Goal: Find specific page/section: Find specific page/section

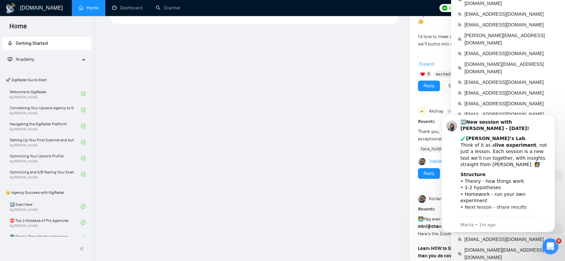
scroll to position [525, 0]
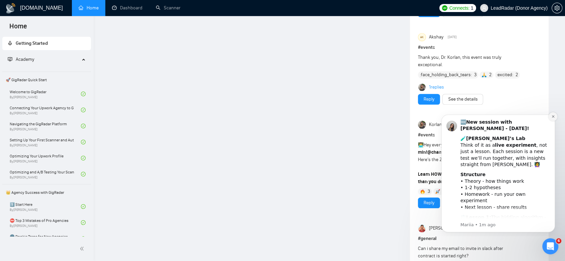
drag, startPoint x: 551, startPoint y: 116, endPoint x: 983, endPoint y: 216, distance: 443.3
click at [418, 115] on icon "Dismiss notification" at bounding box center [553, 117] width 4 height 4
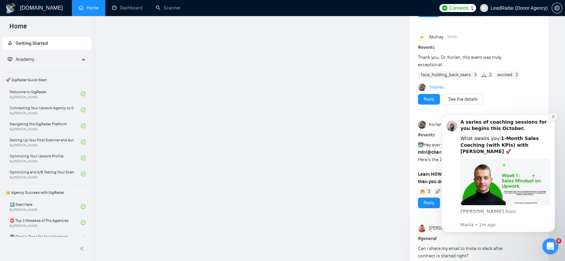
click at [418, 116] on icon "Dismiss notification" at bounding box center [552, 116] width 2 height 2
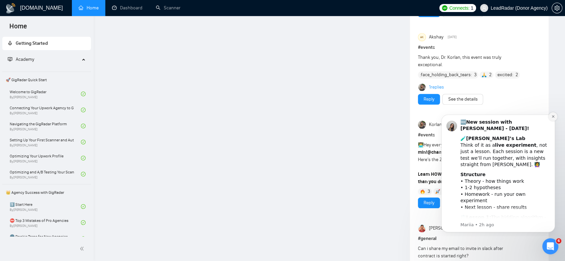
click at [418, 116] on icon "Dismiss notification" at bounding box center [553, 117] width 4 height 4
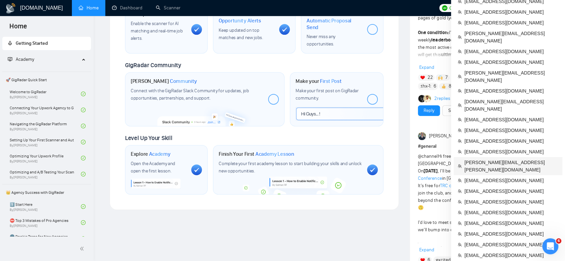
scroll to position [414, 0]
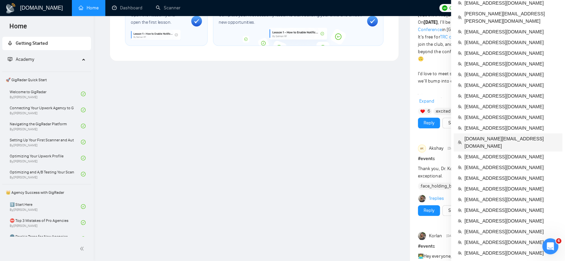
click at [418, 135] on span "[DOMAIN_NAME][EMAIL_ADDRESS][DOMAIN_NAME]" at bounding box center [511, 142] width 94 height 15
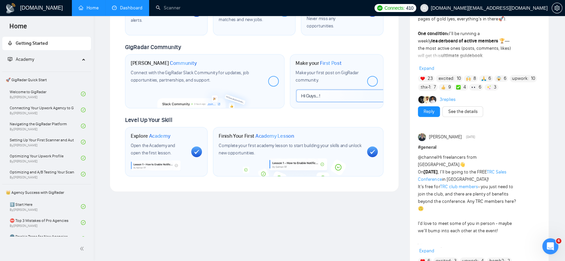
scroll to position [414, 0]
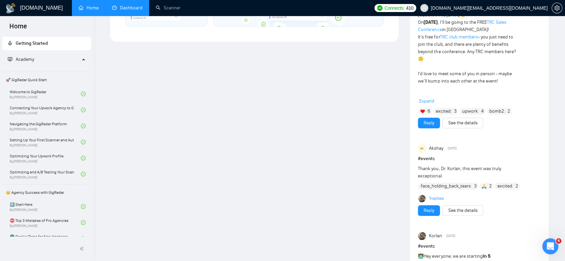
click at [130, 11] on link "Dashboard" at bounding box center [127, 8] width 30 height 6
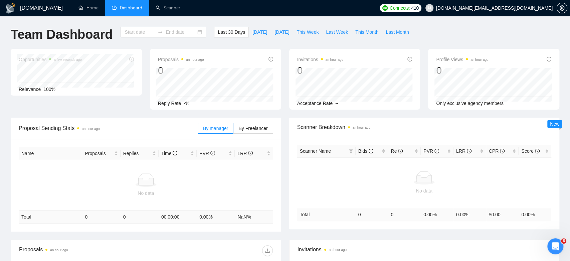
type input "[DATE]"
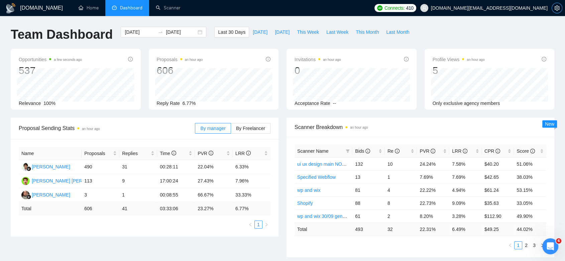
click at [418, 5] on button "button" at bounding box center [556, 8] width 11 height 11
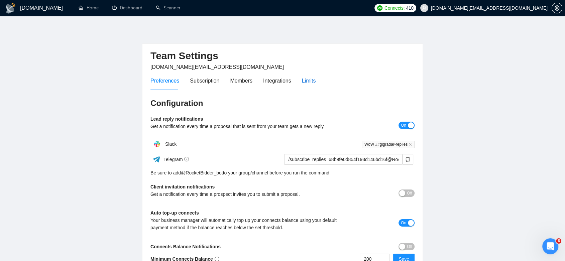
click at [304, 79] on div "Limits" at bounding box center [309, 81] width 14 height 8
